Goal: Find specific page/section

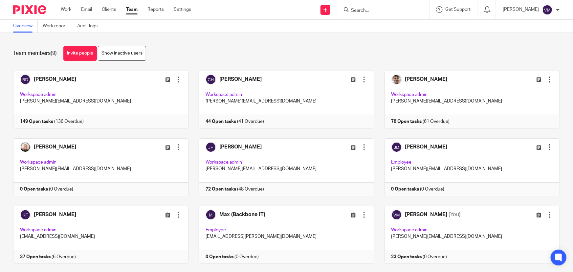
click at [368, 10] on input "Search" at bounding box center [380, 11] width 59 height 6
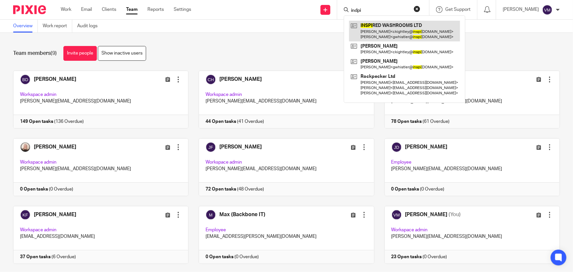
type input "indpi"
click at [381, 27] on link at bounding box center [404, 31] width 111 height 20
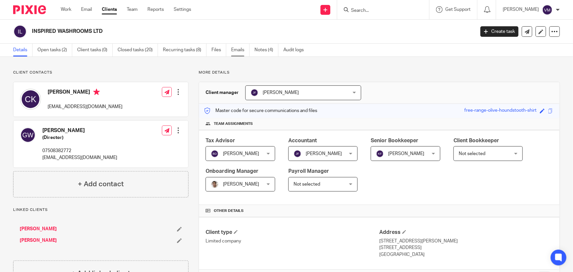
click at [238, 48] on link "Emails" at bounding box center [240, 50] width 18 height 13
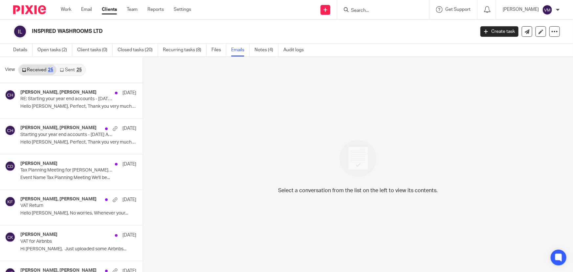
click at [68, 71] on link "Sent 25" at bounding box center [71, 70] width 28 height 11
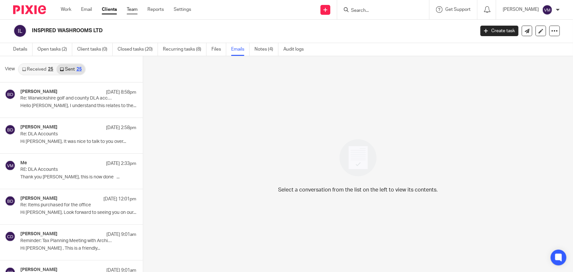
click at [132, 10] on link "Team" at bounding box center [132, 9] width 11 height 7
